Goal: Navigation & Orientation: Find specific page/section

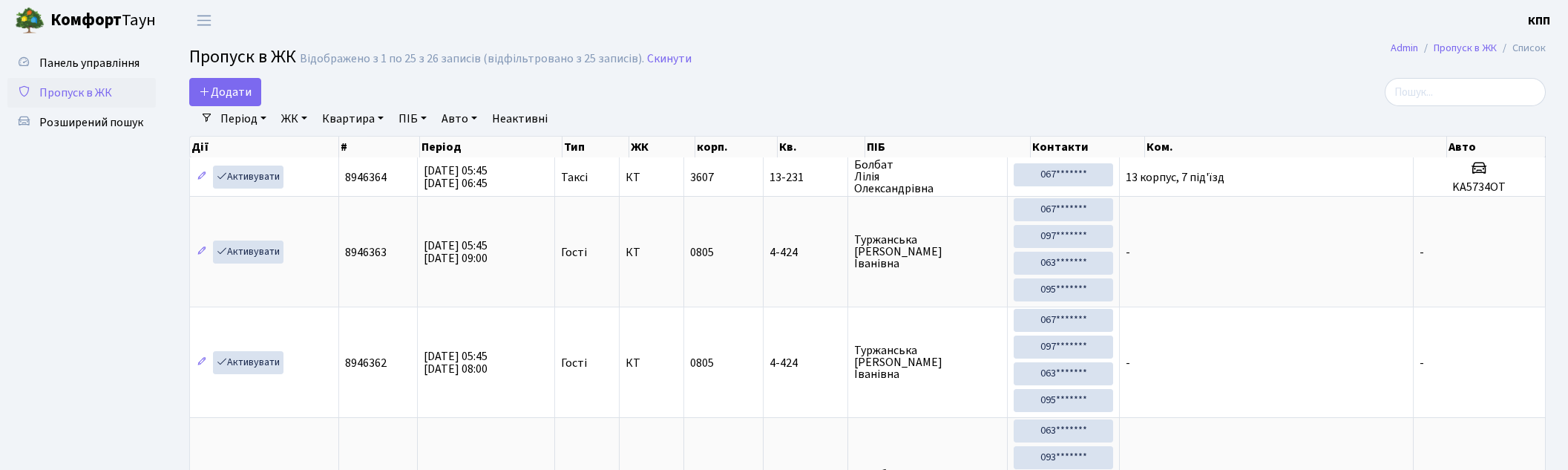
select select "25"
click at [95, 65] on span "Панель управління" at bounding box center [90, 63] width 101 height 17
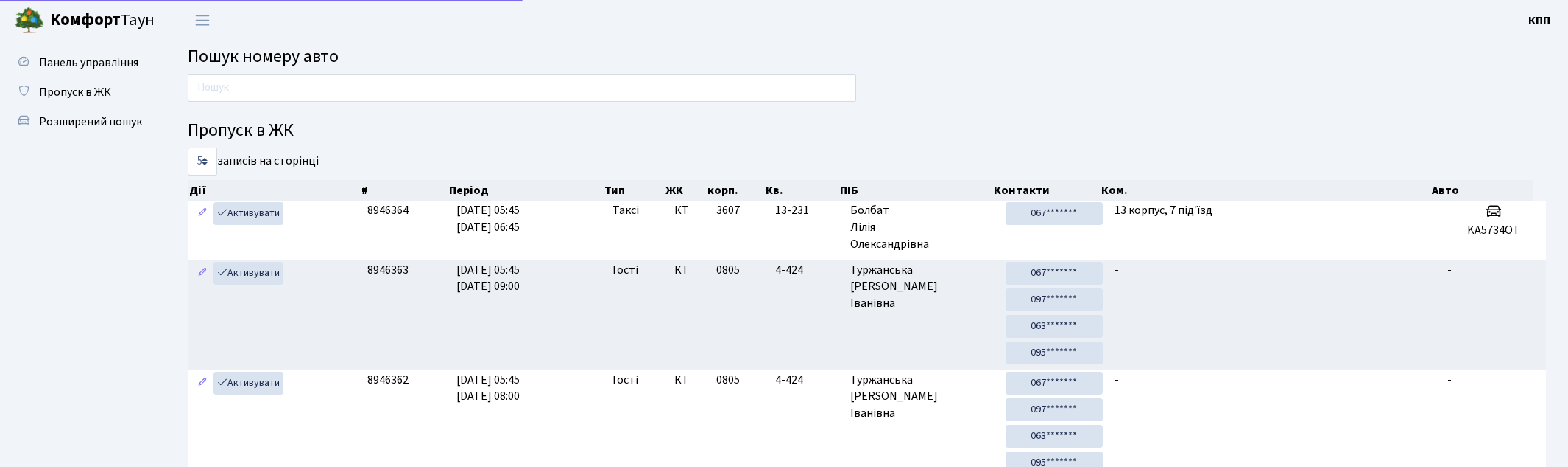
click at [279, 91] on input "text" at bounding box center [522, 87] width 669 height 28
